Goal: Task Accomplishment & Management: Manage account settings

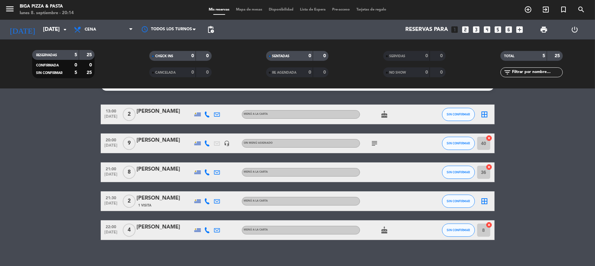
scroll to position [21, 0]
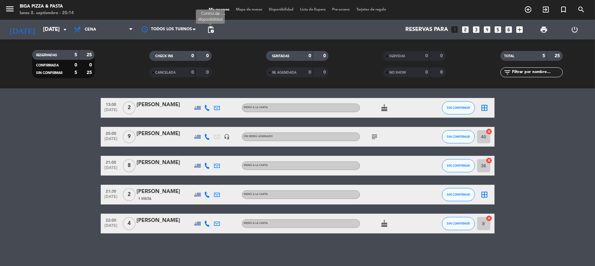
click at [213, 30] on span "pending_actions" at bounding box center [211, 30] width 8 height 8
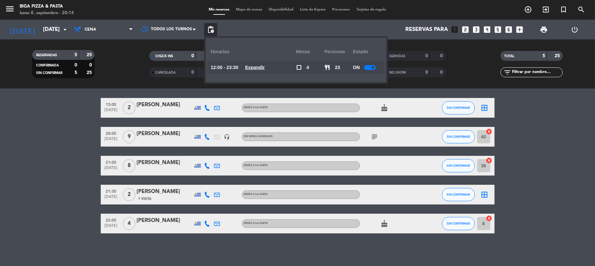
click at [368, 69] on div at bounding box center [369, 67] width 11 height 5
click at [52, 147] on bookings-row "13:00 [DATE] 2 [PERSON_NAME] MENÚ A LA CARTA cake SIN CONFIRMAR border_all 20:0…" at bounding box center [297, 165] width 595 height 135
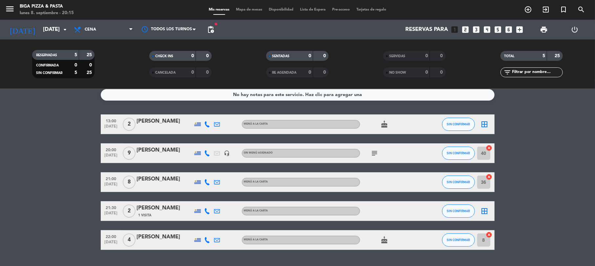
scroll to position [0, 0]
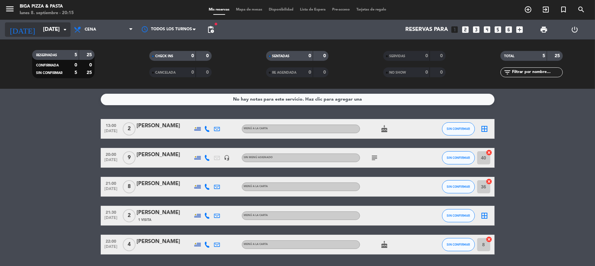
click at [45, 35] on input "[DATE]" at bounding box center [75, 29] width 71 height 13
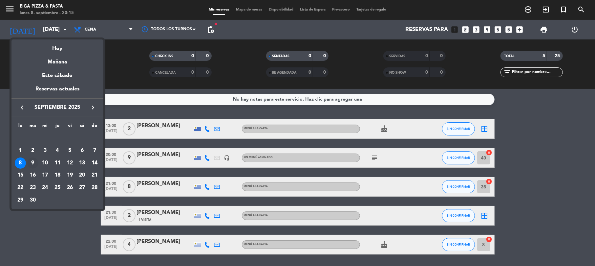
click at [30, 158] on div "9" at bounding box center [32, 162] width 11 height 11
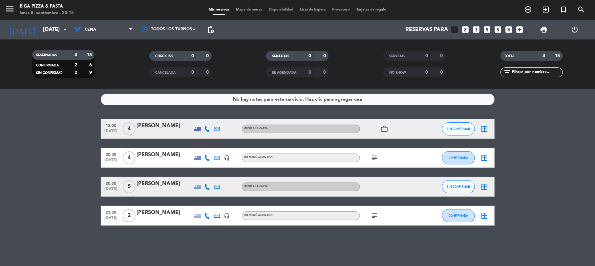
click at [376, 154] on icon "subject" at bounding box center [375, 158] width 8 height 8
click at [374, 207] on div "subject" at bounding box center [389, 214] width 59 height 19
click at [374, 216] on icon "subject" at bounding box center [375, 215] width 8 height 8
click at [16, 31] on icon "[DATE]" at bounding box center [22, 29] width 35 height 14
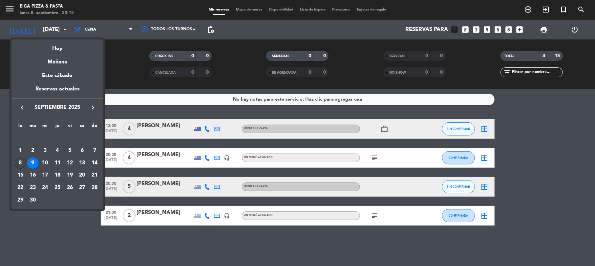
click at [20, 159] on div "8" at bounding box center [20, 162] width 11 height 11
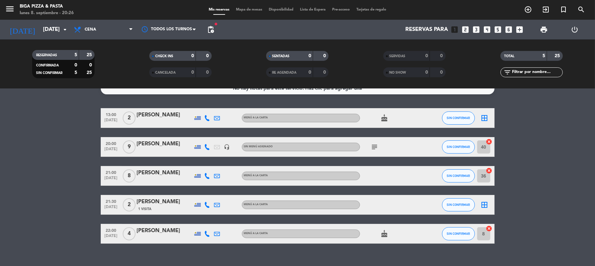
scroll to position [21, 0]
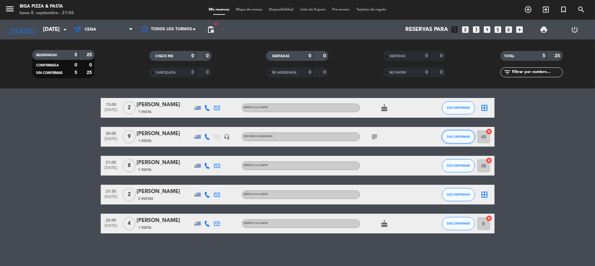
click at [451, 133] on button "SIN CONFIRMAR" at bounding box center [458, 136] width 33 height 13
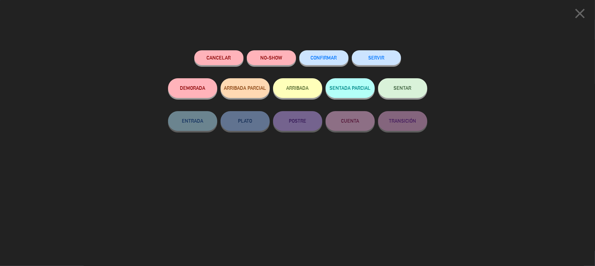
click at [395, 55] on button "SERVIR" at bounding box center [376, 57] width 49 height 15
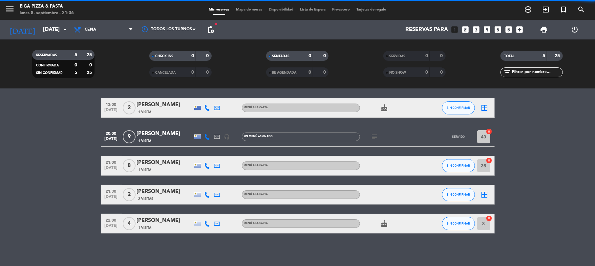
scroll to position [0, 0]
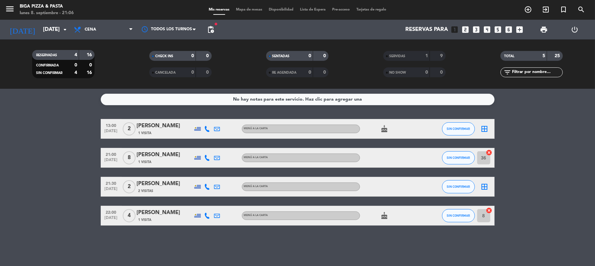
click at [452, 140] on div "13:00 [DATE] 2 [PERSON_NAME] 1 Visita MENÚ A LA CARTA cake SIN CONFIRMAR border…" at bounding box center [298, 172] width 394 height 106
click at [461, 130] on button "SIN CONFIRMAR" at bounding box center [458, 128] width 33 height 13
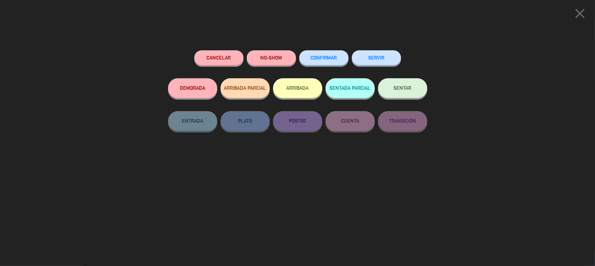
click at [383, 58] on button "SERVIR" at bounding box center [376, 57] width 49 height 15
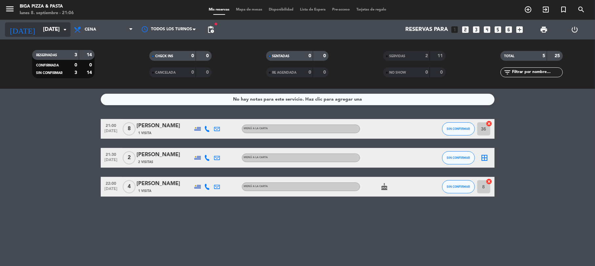
click at [40, 29] on input "[DATE]" at bounding box center [75, 29] width 71 height 13
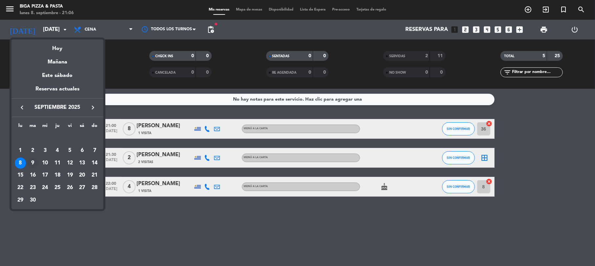
click at [28, 161] on div "9" at bounding box center [32, 162] width 11 height 11
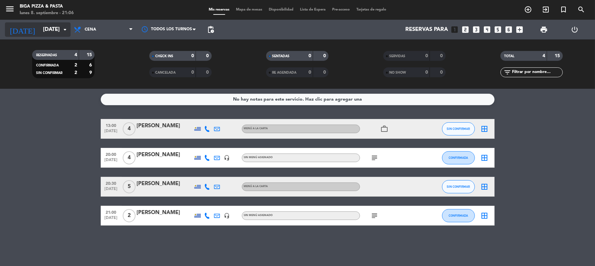
click at [52, 34] on input "[DATE]" at bounding box center [75, 29] width 71 height 13
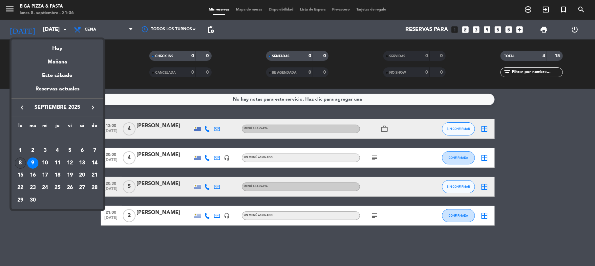
click at [16, 165] on div "8" at bounding box center [20, 162] width 11 height 11
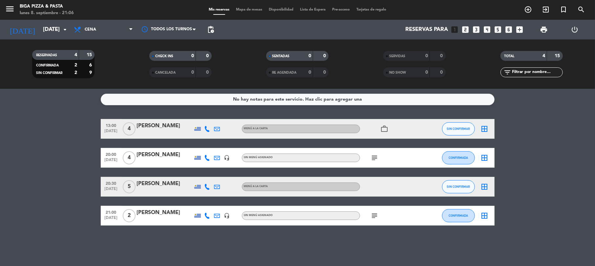
type input "[DATE]"
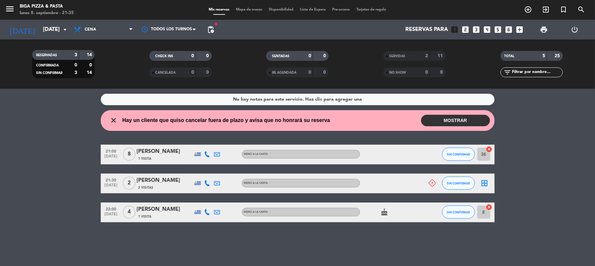
click at [456, 116] on button "MOSTRAR" at bounding box center [455, 120] width 69 height 11
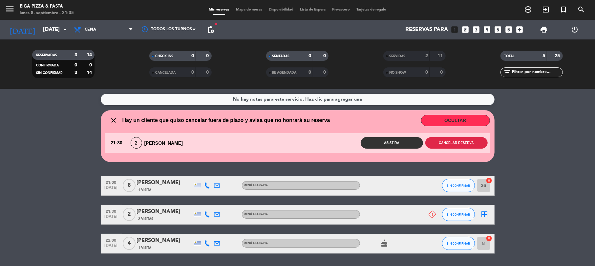
click at [456, 142] on button "Cancelar reserva" at bounding box center [456, 142] width 62 height 11
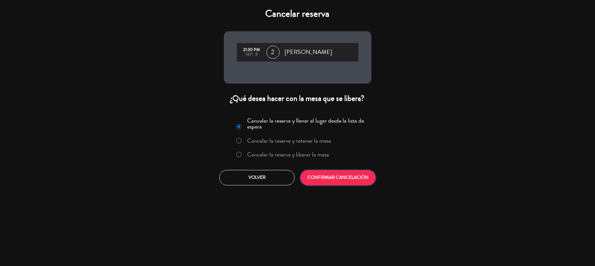
click at [356, 171] on button "CONFIRMAR CANCELACIÓN" at bounding box center [337, 177] width 75 height 15
